Goal: Task Accomplishment & Management: Manage account settings

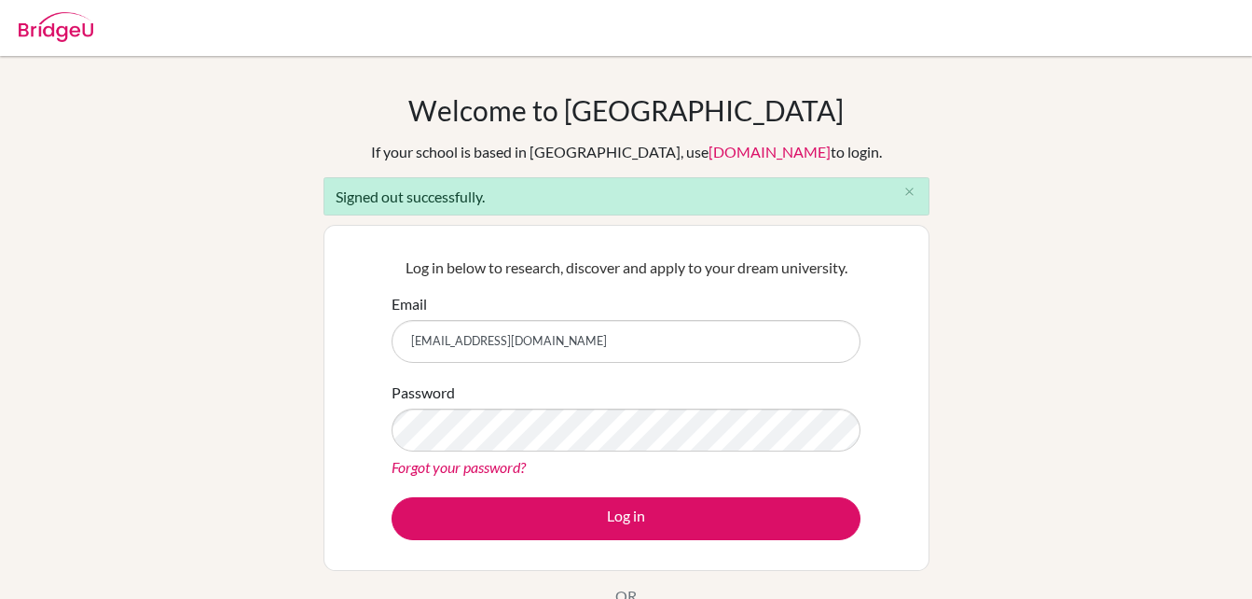
drag, startPoint x: 0, startPoint y: 0, endPoint x: 650, endPoint y: 335, distance: 731.0
click at [650, 335] on input "[EMAIL_ADDRESS][DOMAIN_NAME]" at bounding box center [626, 341] width 469 height 43
type input "michael.davison@bstenerife.com"
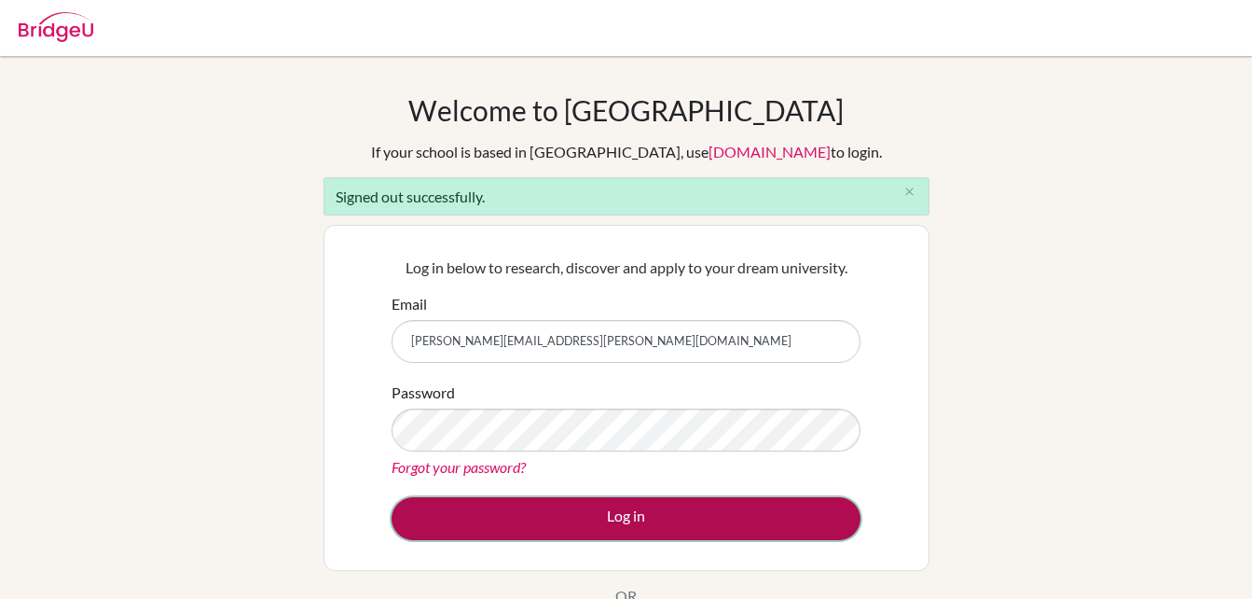
click at [617, 512] on button "Log in" at bounding box center [626, 518] width 469 height 43
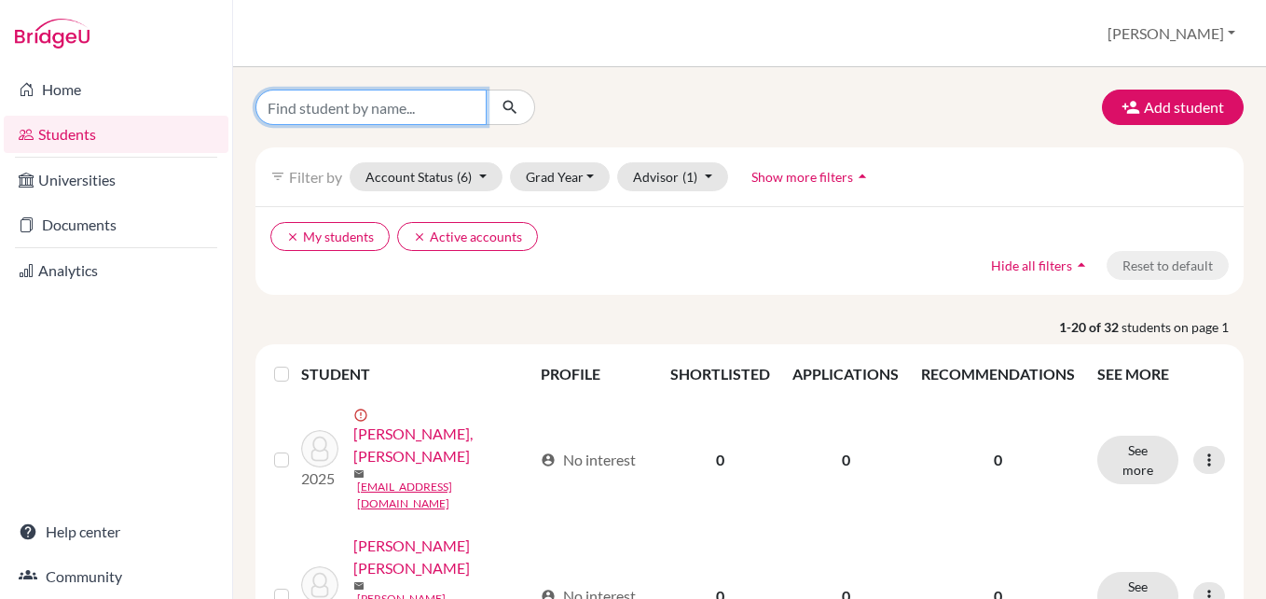
click at [374, 98] on input "Find student by name..." at bounding box center [370, 107] width 231 height 35
type input "[PERSON_NAME]"
click at [534, 106] on button "submit" at bounding box center [510, 107] width 49 height 35
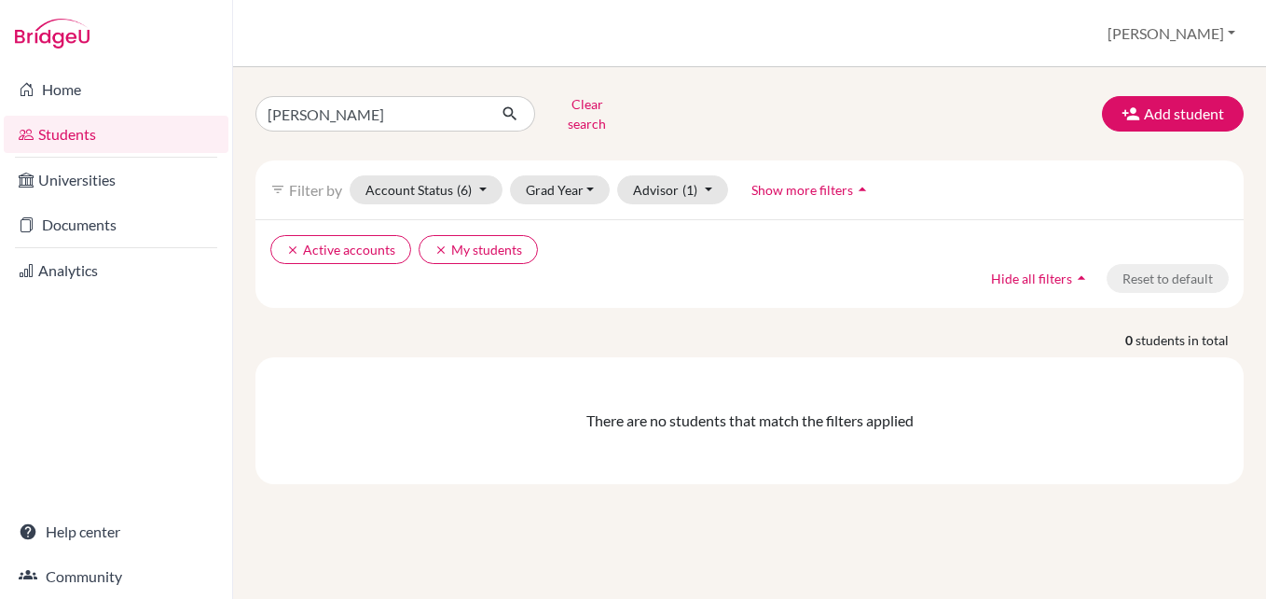
click at [439, 131] on div "santia Clear search Add student filter_list Filter by Account Status (6) Active…" at bounding box center [749, 287] width 988 height 394
click at [428, 122] on input "[PERSON_NAME]" at bounding box center [370, 113] width 231 height 35
type input "santi"
click at [508, 114] on icon "submit" at bounding box center [510, 113] width 19 height 19
click at [467, 114] on input "santi" at bounding box center [370, 113] width 231 height 35
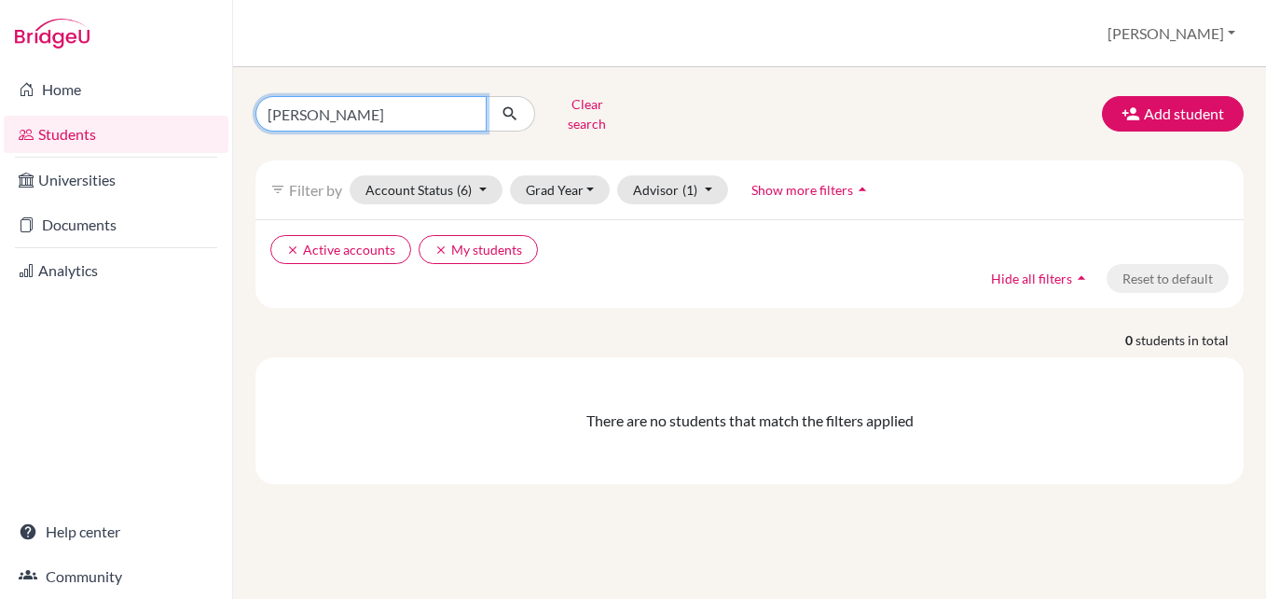
type input "[PERSON_NAME]"
click at [509, 110] on icon "submit" at bounding box center [510, 113] width 19 height 19
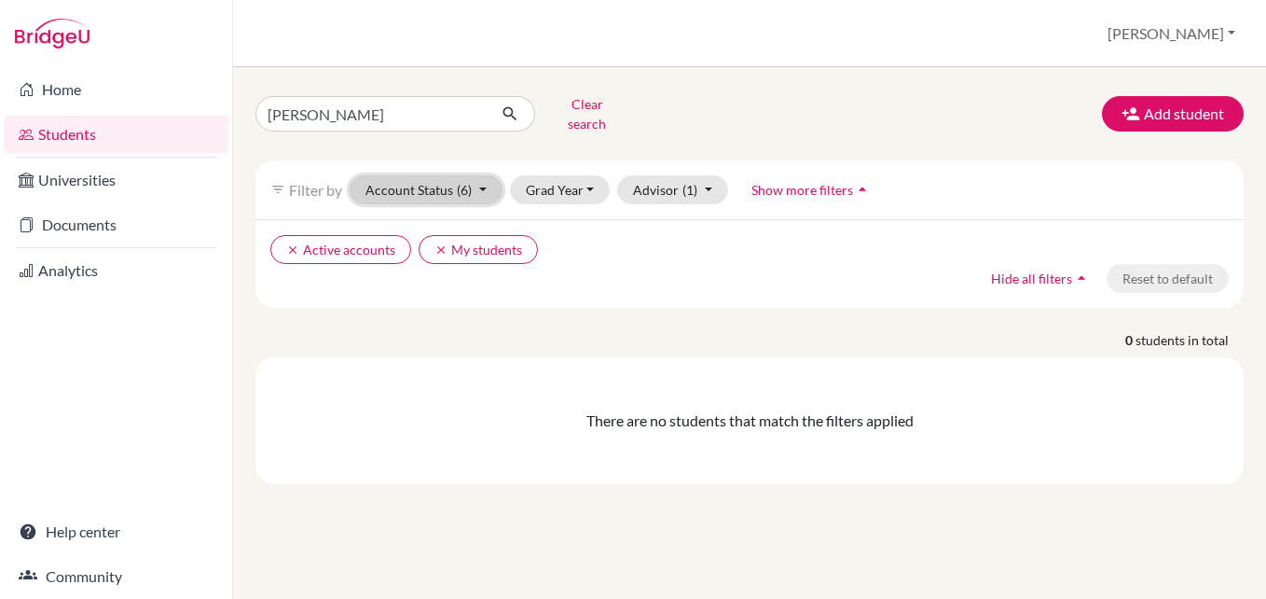
click at [478, 181] on button "Account Status (6)" at bounding box center [426, 189] width 153 height 29
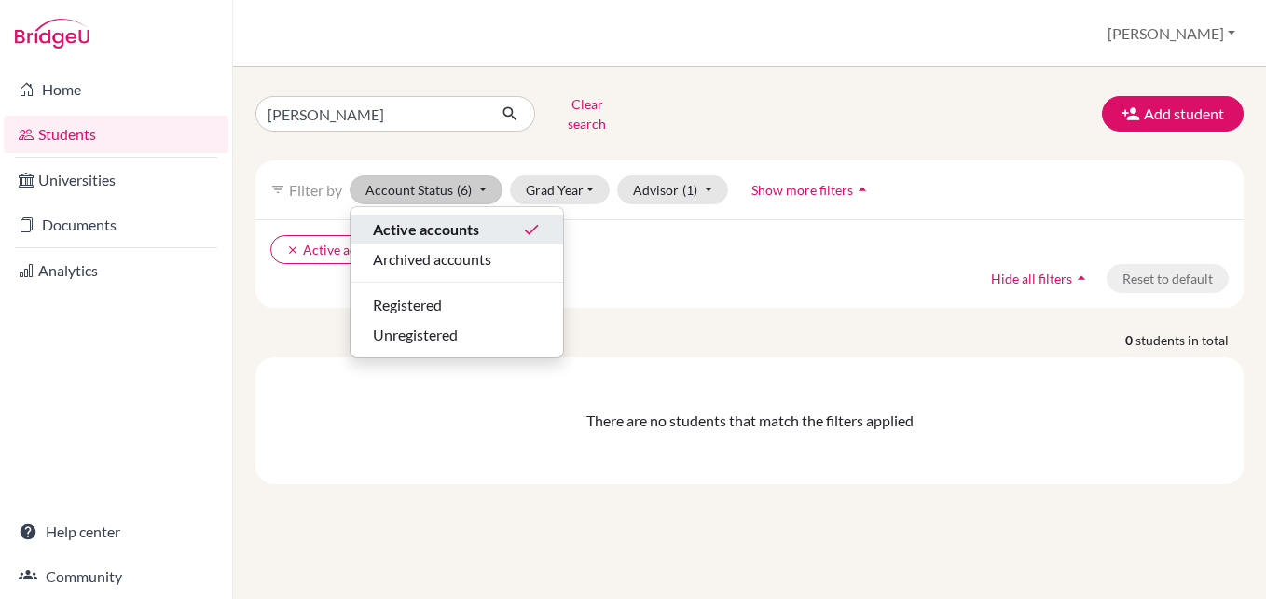
click at [471, 218] on span "Active accounts" at bounding box center [426, 229] width 106 height 22
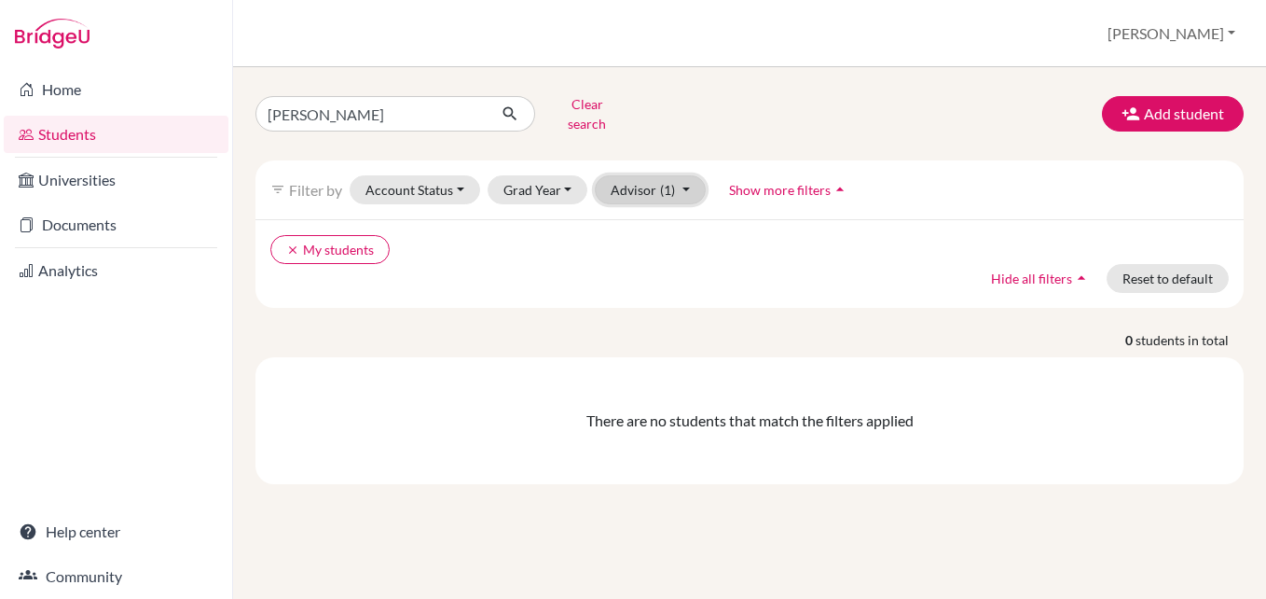
click at [630, 186] on button "Advisor (1)" at bounding box center [650, 189] width 111 height 29
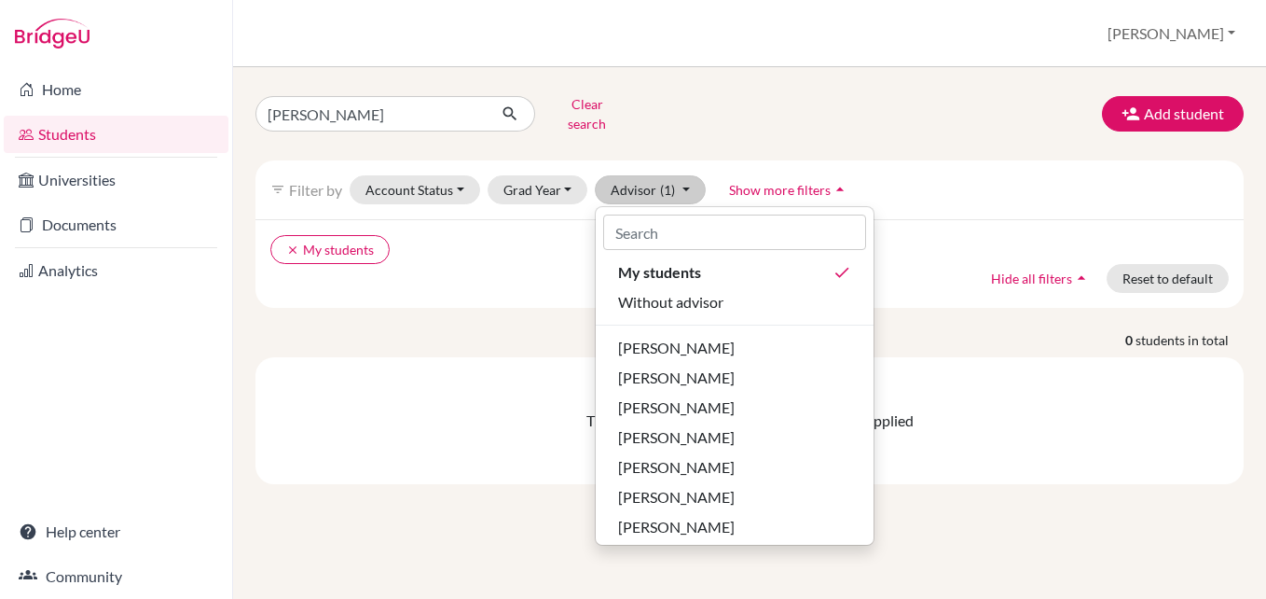
click at [139, 140] on link "Students" at bounding box center [116, 134] width 225 height 37
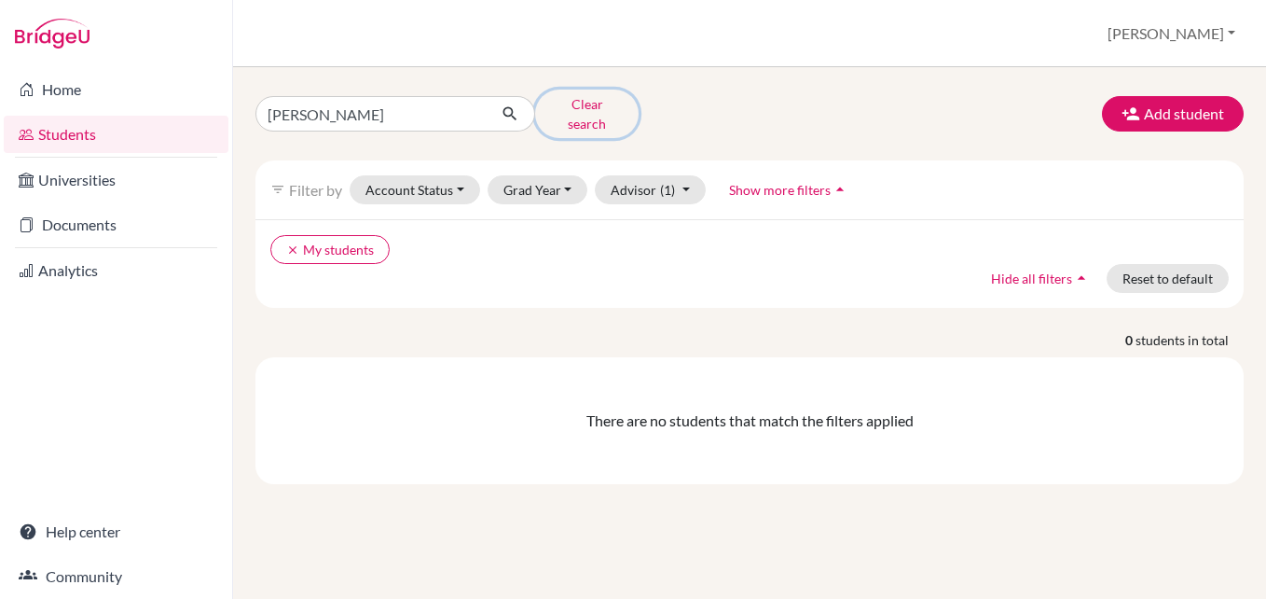
click at [566, 115] on button "Clear search" at bounding box center [587, 114] width 104 height 48
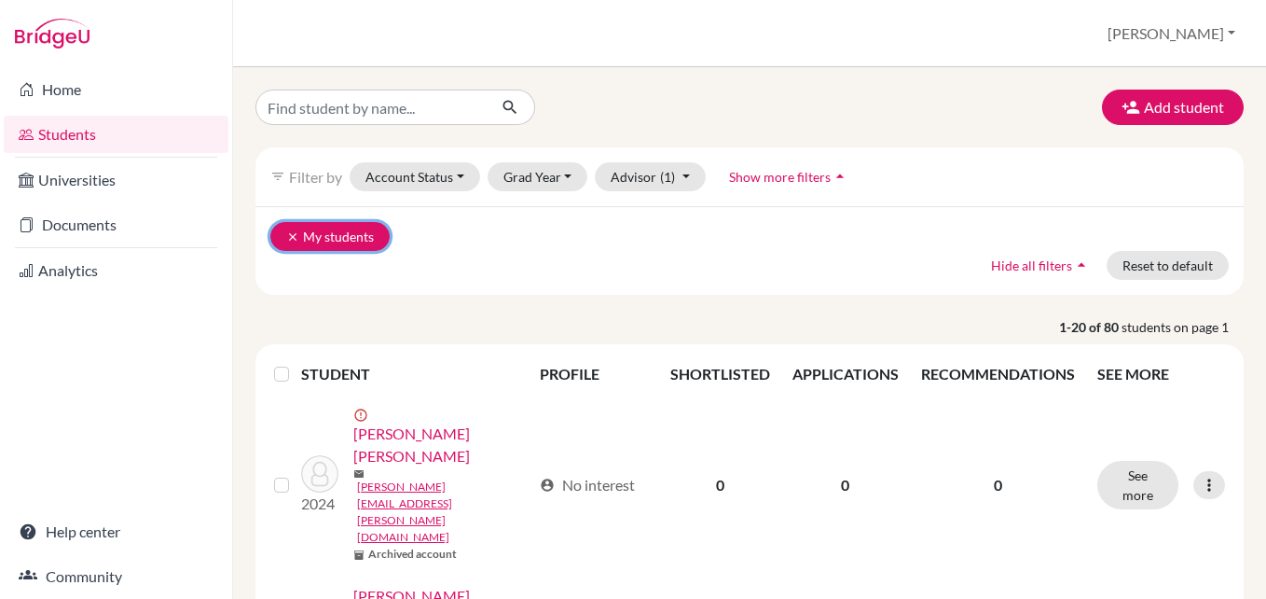
click at [293, 233] on icon "clear" at bounding box center [292, 236] width 13 height 13
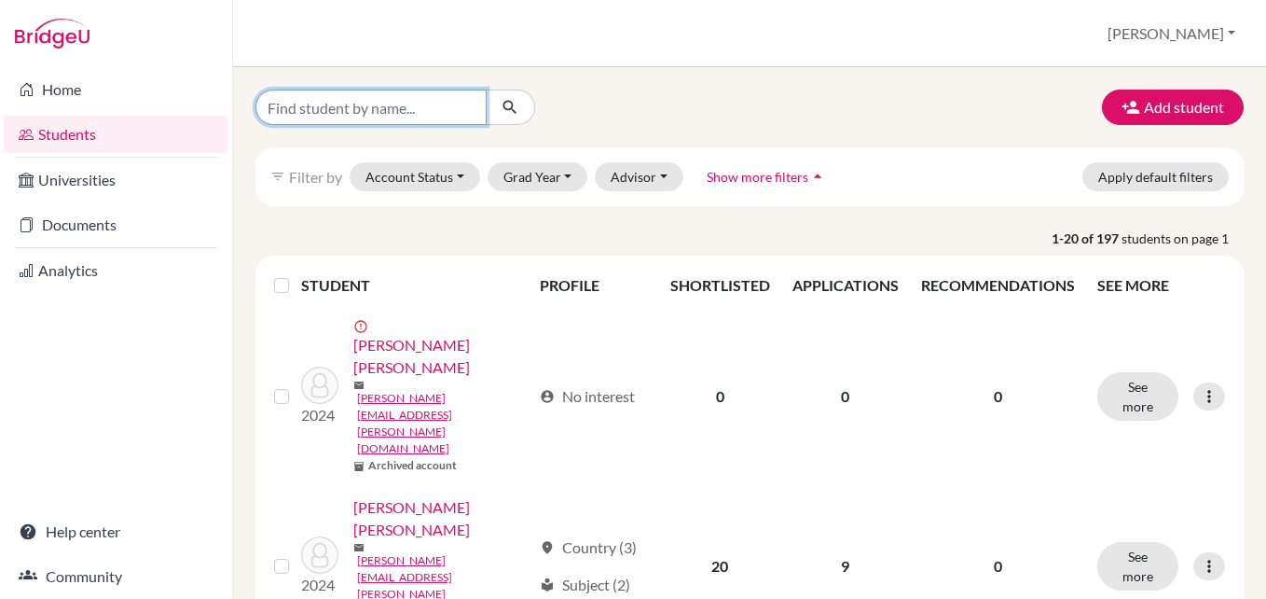
click at [408, 116] on input "Find student by name..." at bounding box center [370, 107] width 231 height 35
type input "[PERSON_NAME]"
click at [505, 108] on icon "submit" at bounding box center [510, 107] width 19 height 19
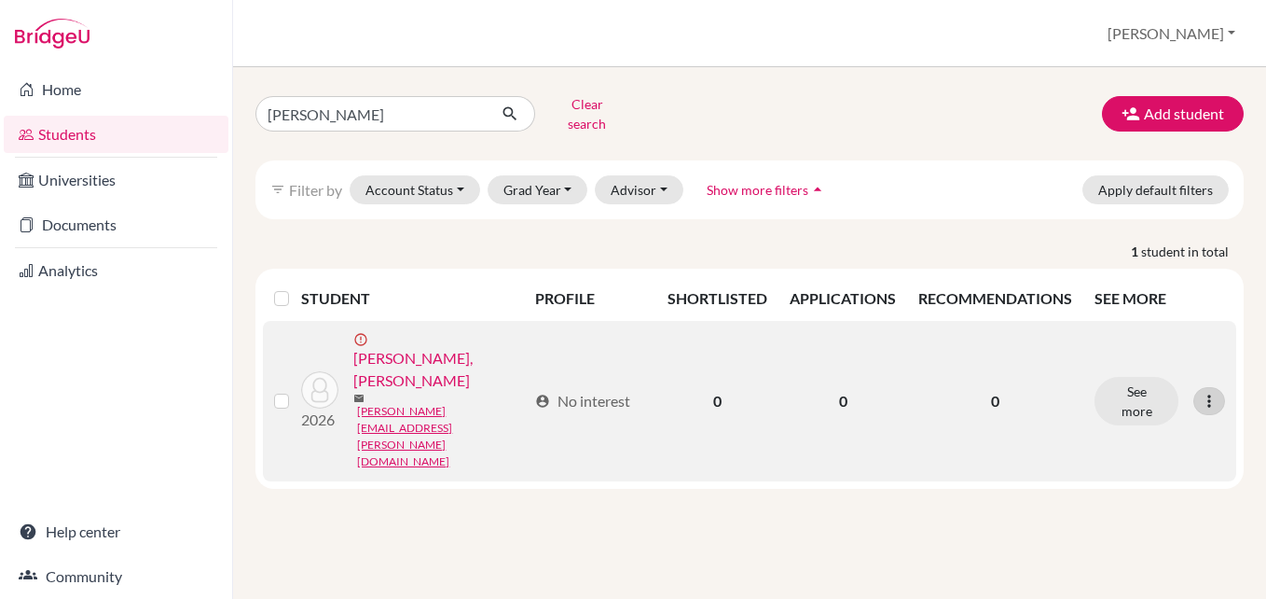
click at [1203, 392] on icon at bounding box center [1209, 401] width 19 height 19
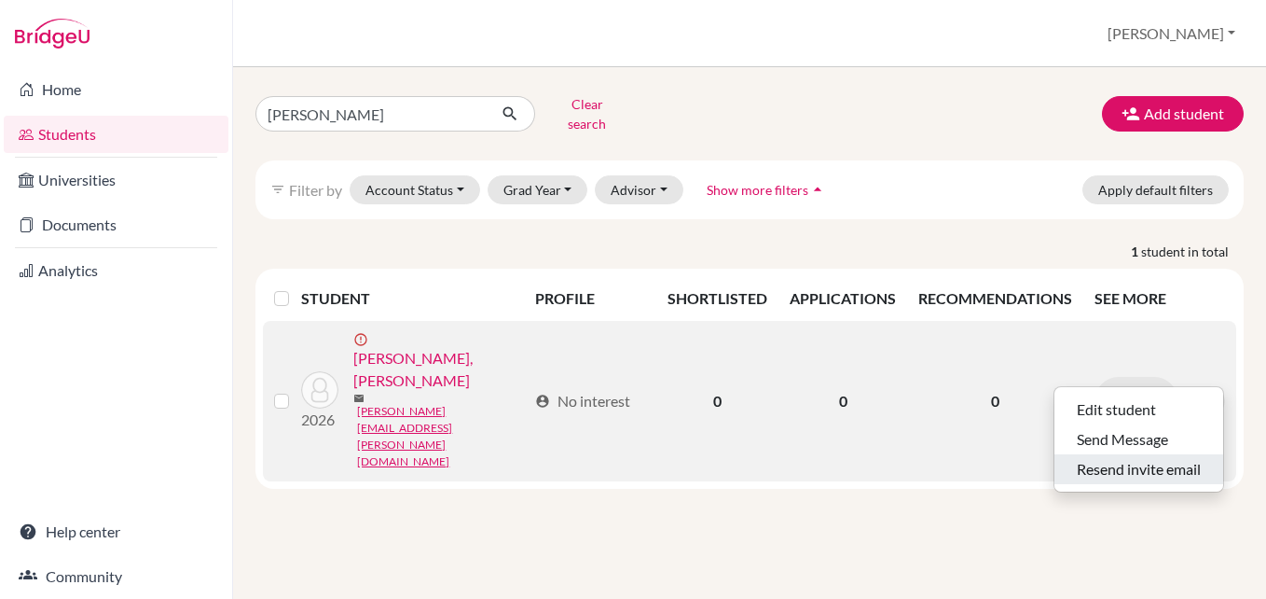
click at [1177, 454] on button "Resend invite email" at bounding box center [1139, 469] width 169 height 30
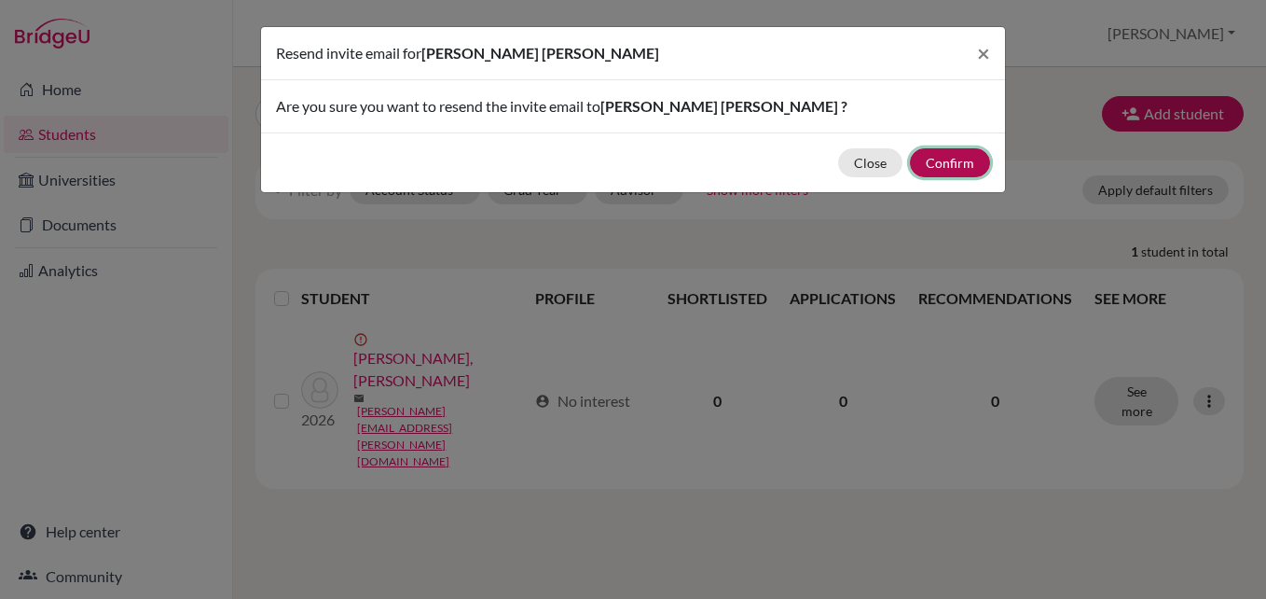
click at [935, 164] on button "Confirm" at bounding box center [950, 162] width 80 height 29
